Goal: Browse casually: Explore the website without a specific task or goal

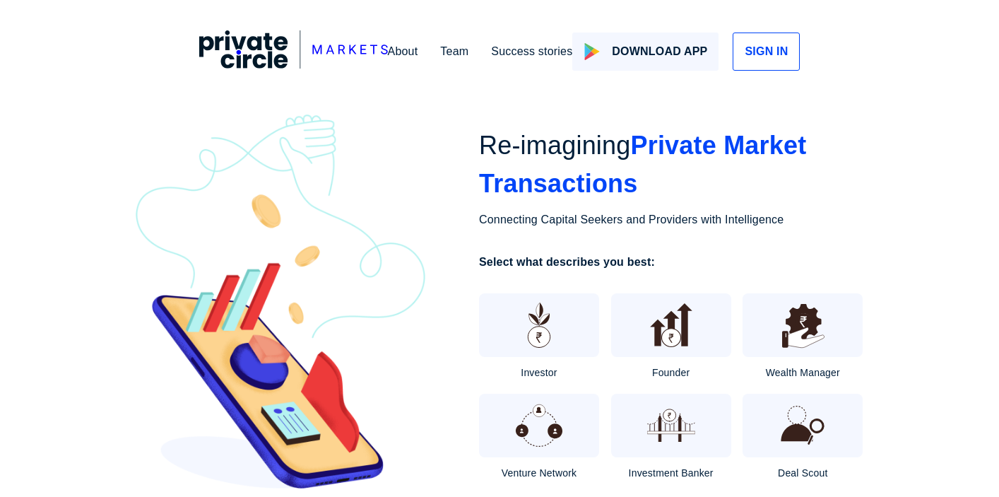
click at [368, 182] on img at bounding box center [280, 301] width 298 height 374
click at [454, 49] on div "Team" at bounding box center [454, 51] width 28 height 17
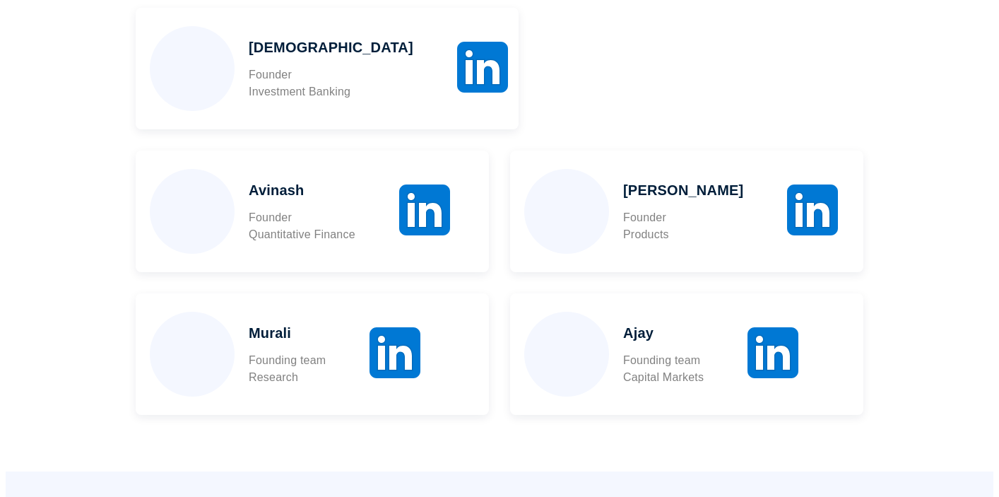
scroll to position [1252, 0]
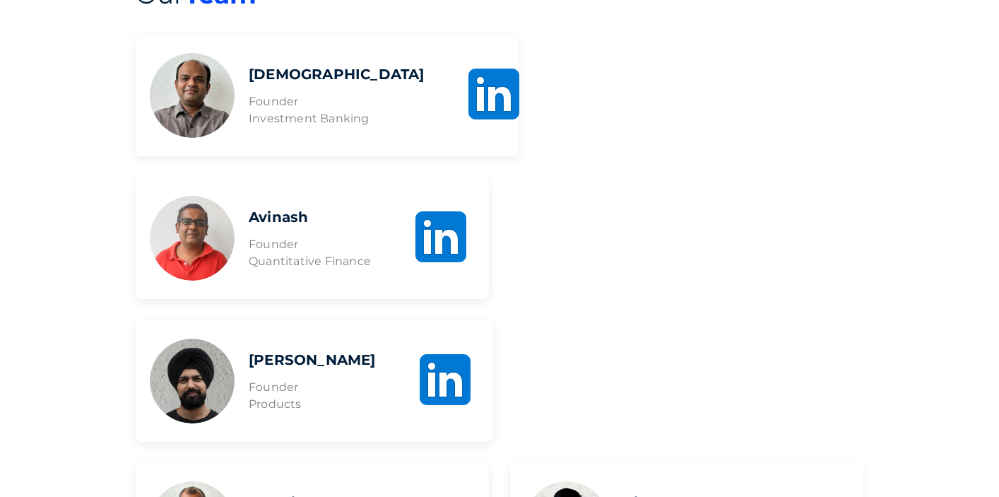
click at [235, 196] on img at bounding box center [192, 238] width 85 height 85
click at [475, 203] on img at bounding box center [441, 237] width 68 height 68
click at [460, 105] on img at bounding box center [494, 94] width 68 height 68
click at [446, 345] on img at bounding box center [445, 379] width 68 height 68
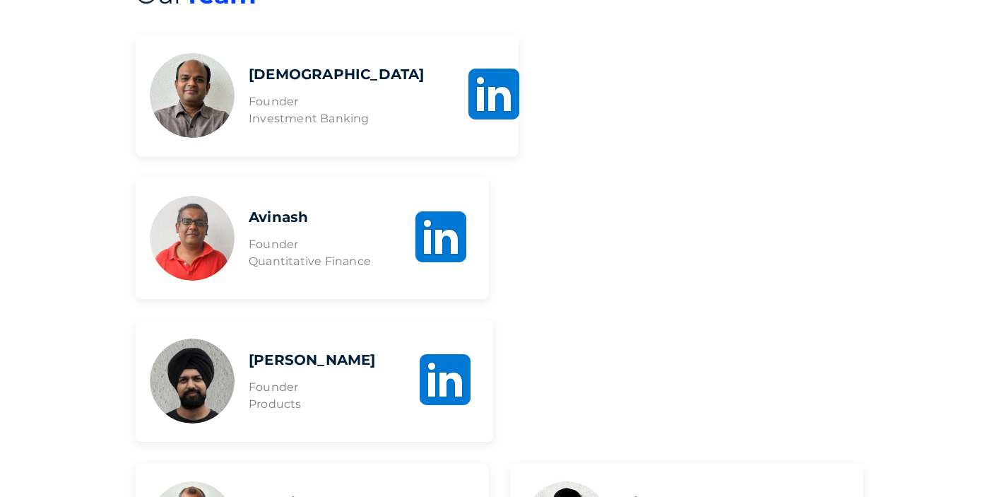
click at [449, 345] on img at bounding box center [445, 379] width 68 height 68
click at [475, 203] on img at bounding box center [441, 237] width 68 height 68
